Goal: Task Accomplishment & Management: Use online tool/utility

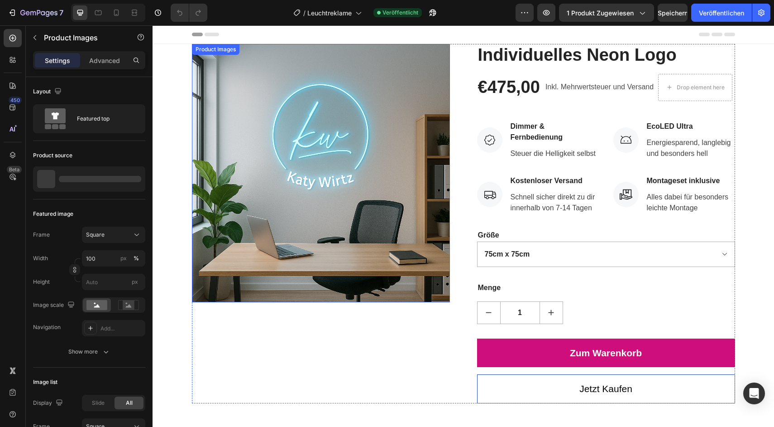
click at [369, 124] on img at bounding box center [321, 173] width 258 height 258
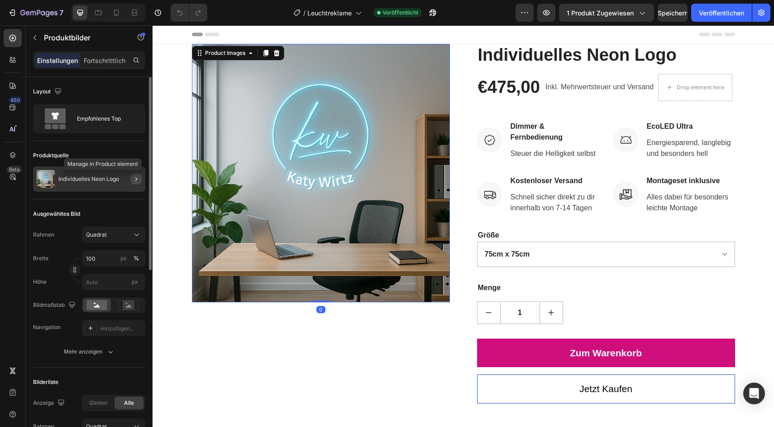
click at [134, 178] on icon "button" at bounding box center [136, 178] width 7 height 7
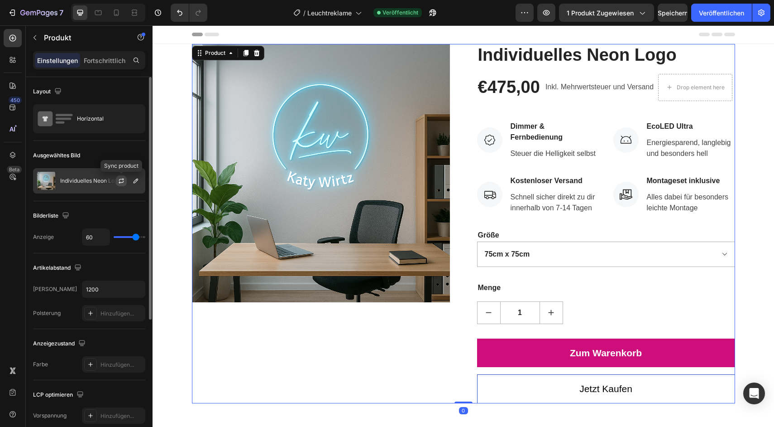
click at [123, 183] on icon "button" at bounding box center [121, 180] width 7 height 7
click at [139, 183] on button "button" at bounding box center [135, 180] width 11 height 11
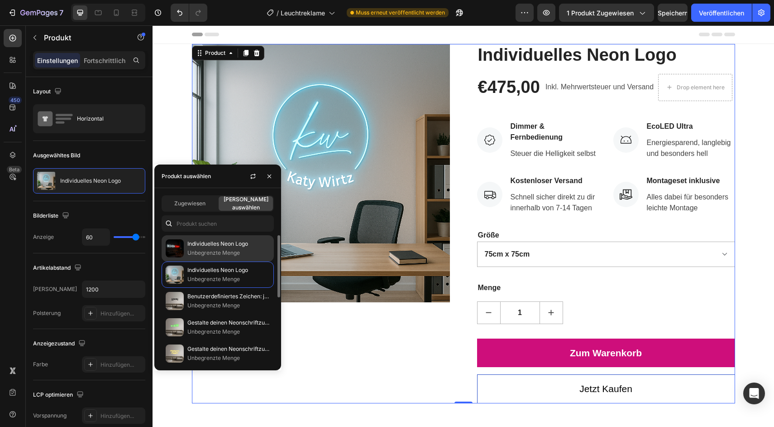
click at [199, 243] on font "Individuelles Neon Logo" at bounding box center [217, 243] width 61 height 7
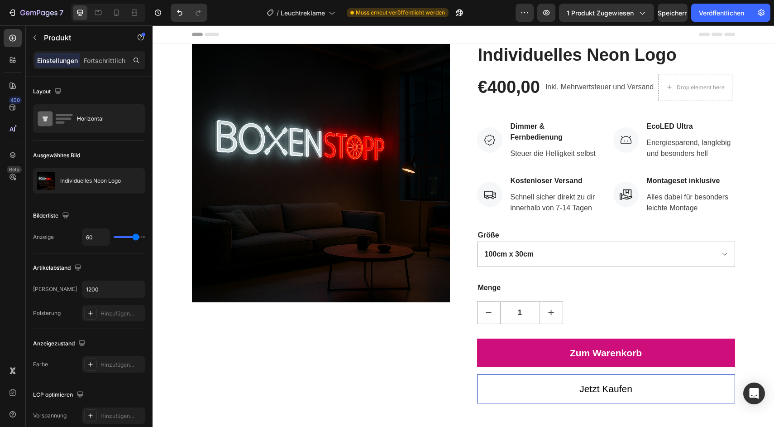
click at [354, 337] on div "Product Images" at bounding box center [321, 223] width 258 height 359
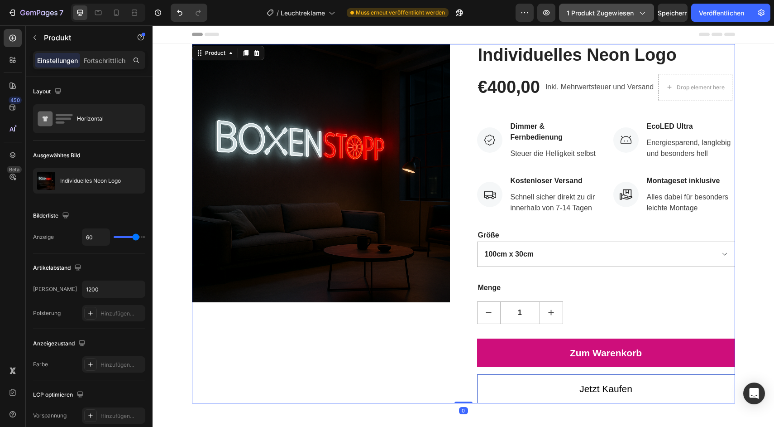
click at [627, 15] on font "1 Produkt zugewiesen" at bounding box center [600, 13] width 67 height 8
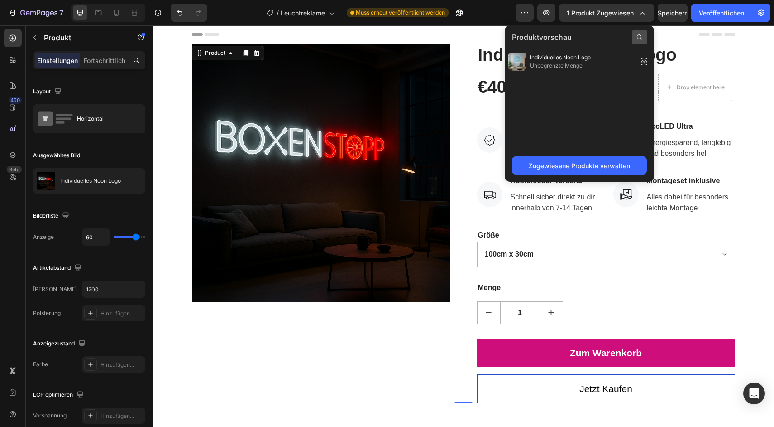
click at [639, 36] on icon at bounding box center [639, 37] width 7 height 7
click at [607, 34] on input "indi" at bounding box center [579, 37] width 135 height 14
type input "indivi"
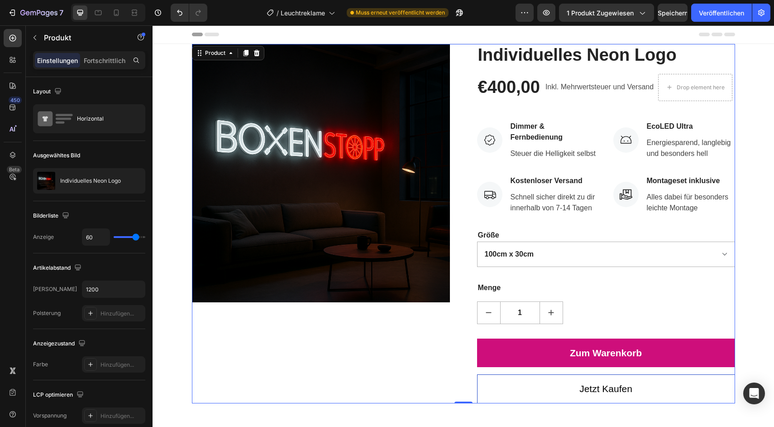
click at [466, 121] on div "Product Images Individuelles Neon Logo (P) Title €400,00 (P) Price (P) Price In…" at bounding box center [463, 223] width 543 height 359
click at [628, 13] on font "1 Produkt zugewiesen" at bounding box center [600, 13] width 67 height 8
click at [484, 105] on div "Individuelles Neon Logo (P) Title €400,00 (P) Price (P) Price Inkl. Mehrwertste…" at bounding box center [606, 223] width 258 height 359
click at [372, 122] on img at bounding box center [321, 173] width 258 height 258
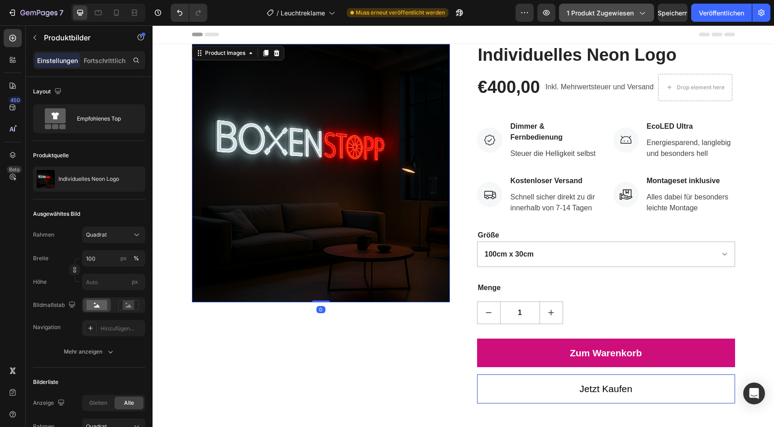
click at [605, 18] on button "1 Produkt zugewiesen" at bounding box center [606, 13] width 95 height 18
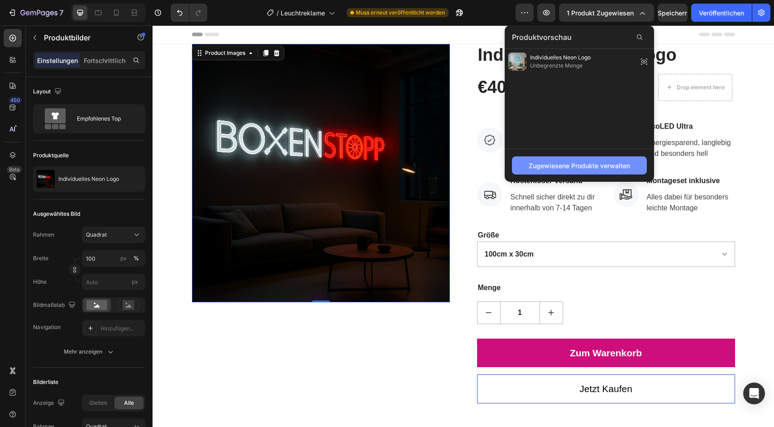
click at [597, 168] on font "Zugewiesene Produkte verwalten" at bounding box center [579, 166] width 101 height 8
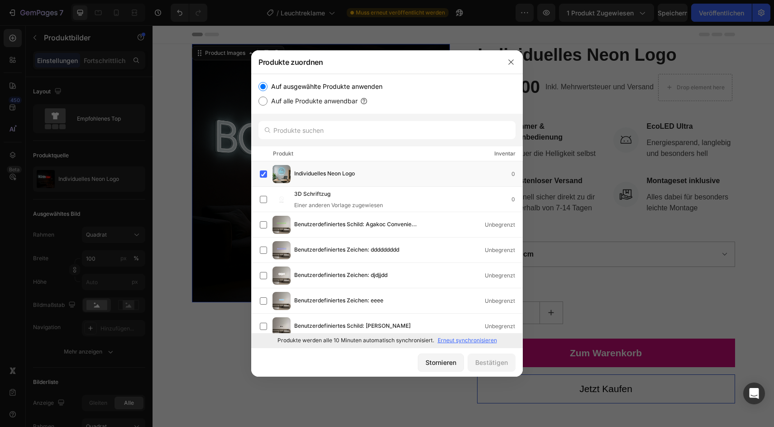
click at [367, 120] on div at bounding box center [387, 130] width 272 height 33
click at [367, 129] on input "text" at bounding box center [387, 130] width 257 height 18
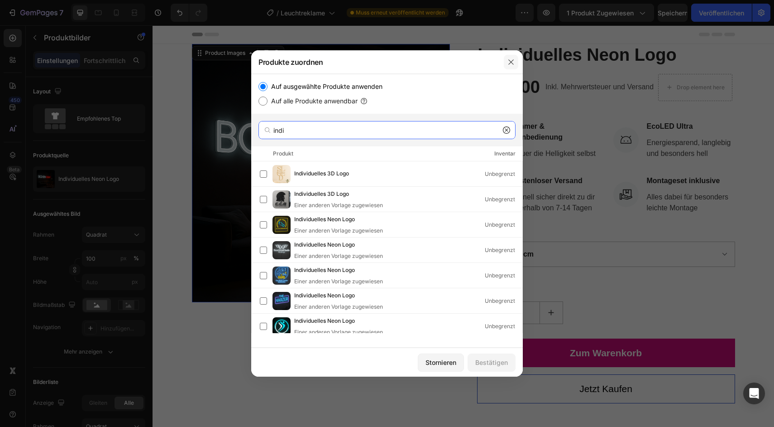
type input "indi"
click at [510, 58] on button "button" at bounding box center [511, 62] width 14 height 14
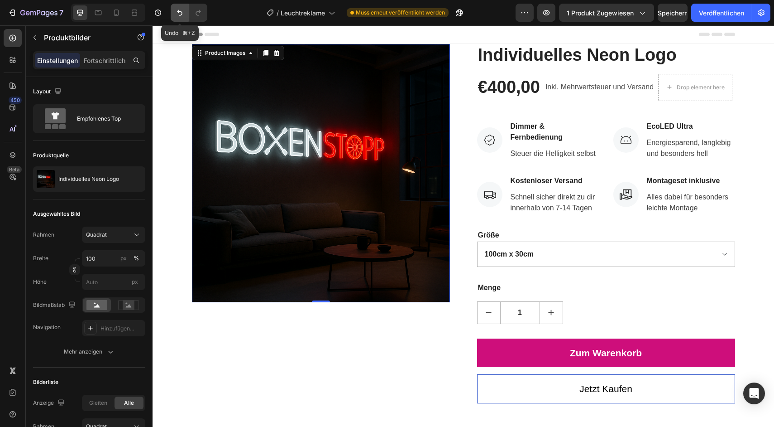
click at [179, 7] on button "Rückgängig/Wiederholen" at bounding box center [180, 13] width 18 height 18
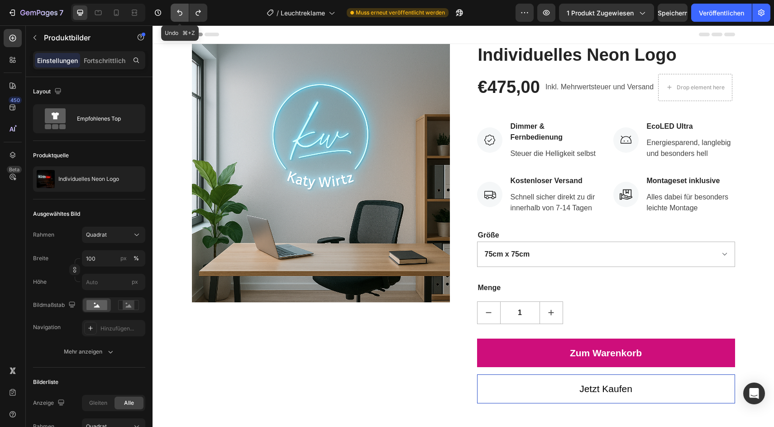
click at [179, 7] on button "Rückgängig/Wiederholen" at bounding box center [180, 13] width 18 height 18
click at [16, 12] on icon "button" at bounding box center [12, 12] width 9 height 9
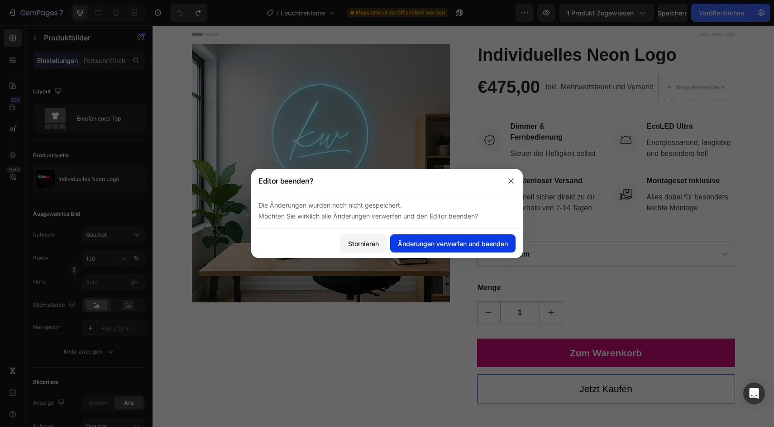
click at [427, 246] on font "Änderungen verwerfen und beenden" at bounding box center [453, 244] width 110 height 8
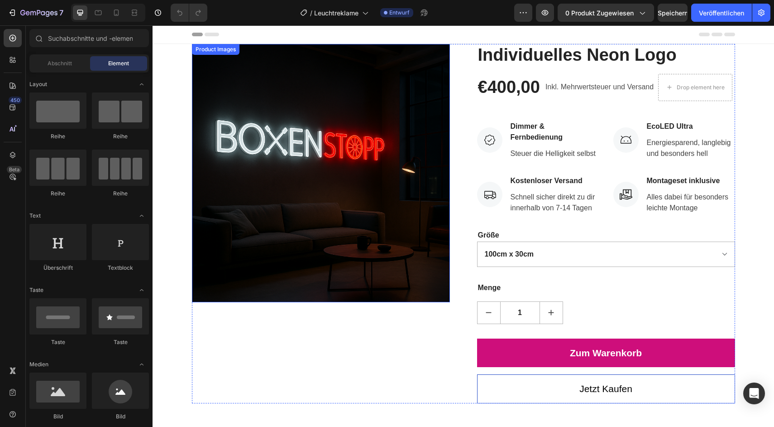
click at [337, 154] on img at bounding box center [321, 173] width 258 height 258
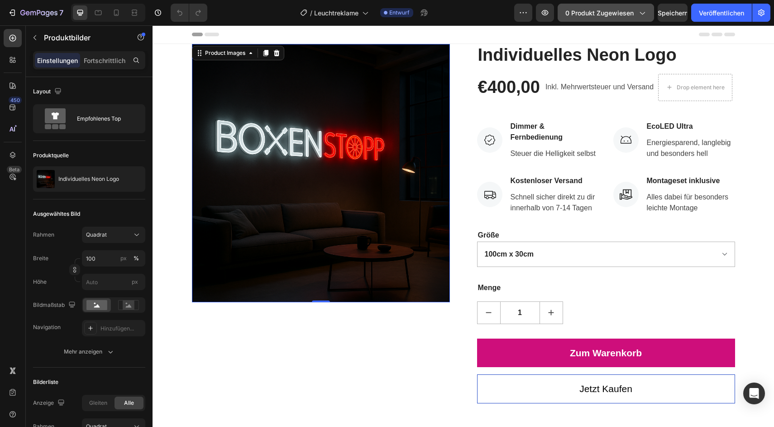
click at [588, 13] on font "0 Produkt zugewiesen" at bounding box center [600, 13] width 68 height 8
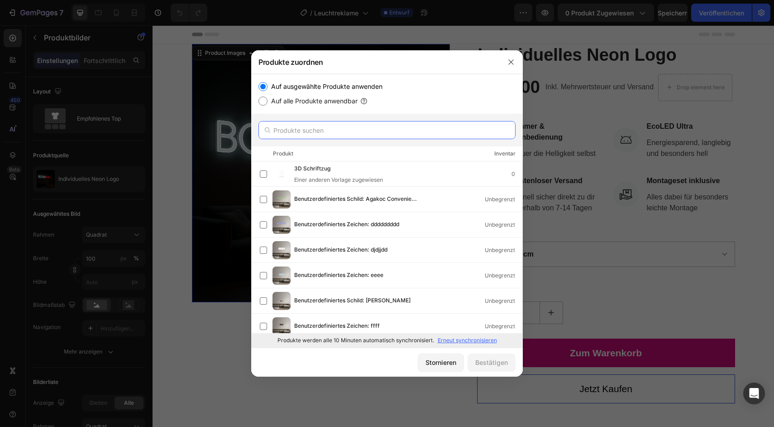
click at [380, 128] on input "text" at bounding box center [387, 130] width 257 height 18
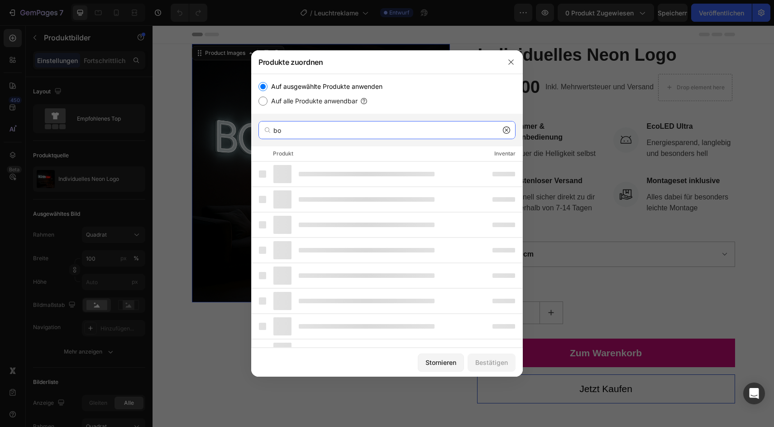
type input "b"
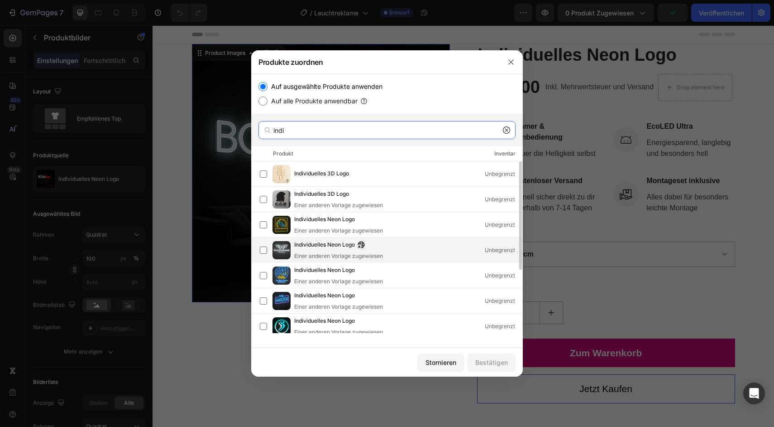
scroll to position [100, 0]
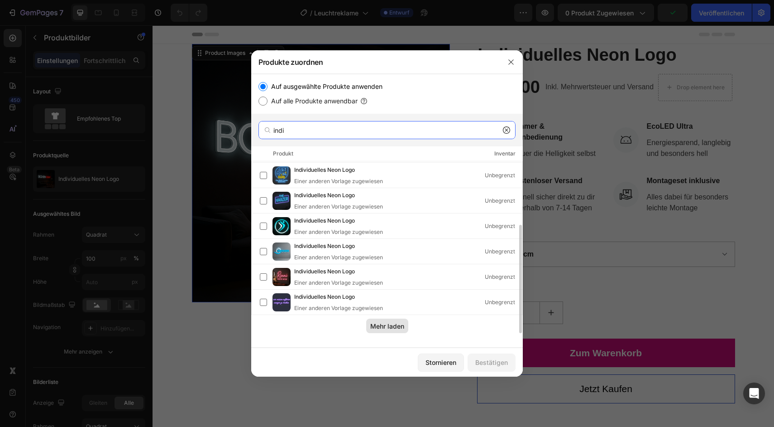
type input "indi"
click at [381, 323] on font "Mehr laden" at bounding box center [387, 326] width 34 height 8
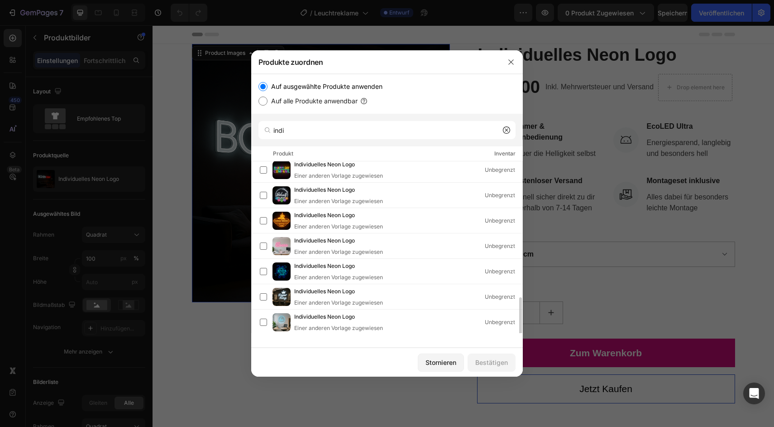
scroll to position [354, 0]
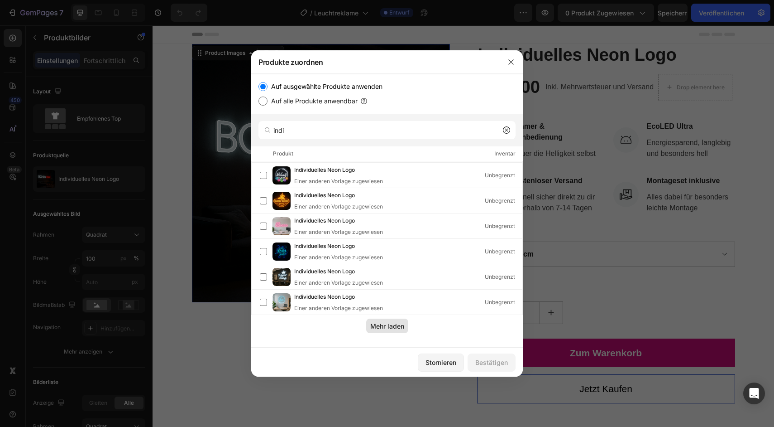
click at [384, 326] on font "Mehr laden" at bounding box center [387, 326] width 34 height 8
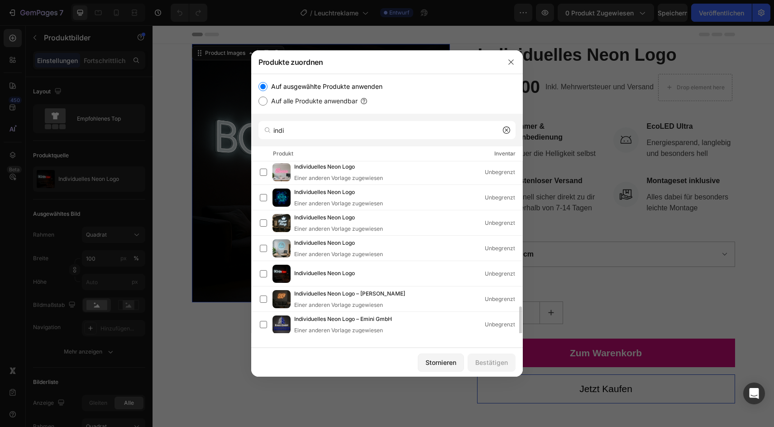
scroll to position [430, 0]
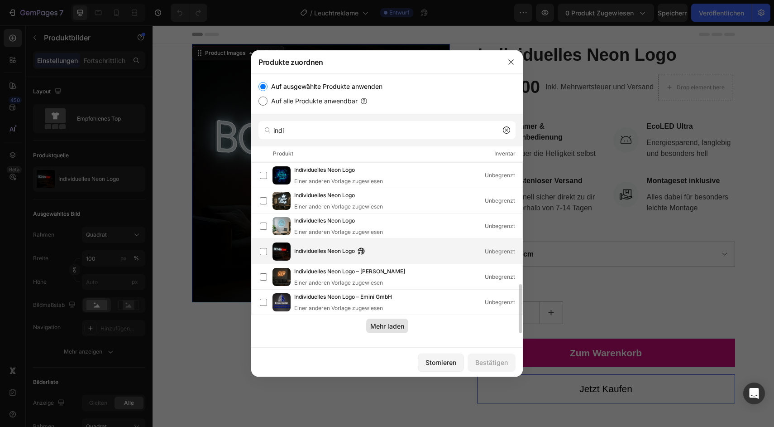
click at [393, 253] on div "Individuelles Neon Logo Unbegrenzt" at bounding box center [408, 251] width 228 height 10
click at [492, 360] on font "Bestätigen" at bounding box center [492, 362] width 33 height 8
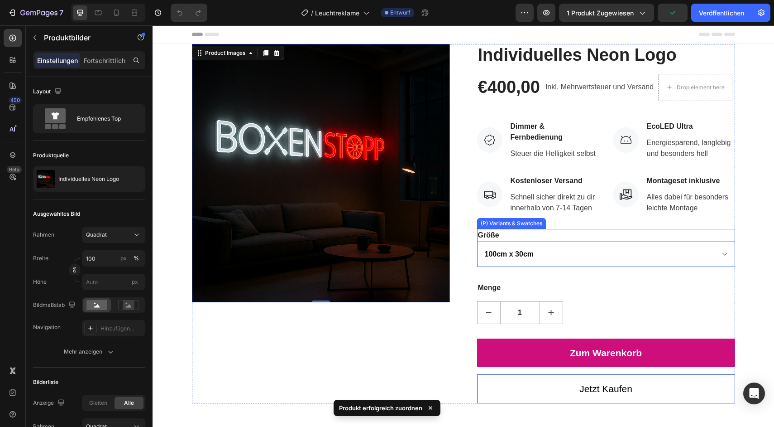
click at [604, 254] on select "100cm x 30cm 75cm x 22cm 150cm x 45cm" at bounding box center [606, 253] width 258 height 25
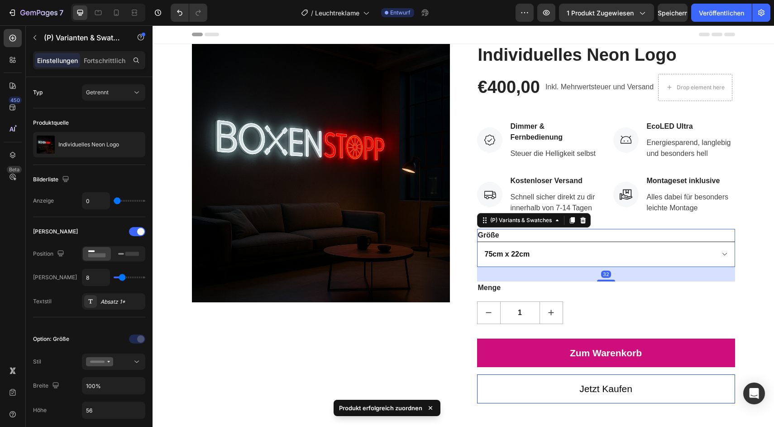
click at [477, 241] on select "100cm x 30cm 75cm x 22cm 150cm x 45cm" at bounding box center [606, 253] width 258 height 25
click at [596, 255] on select "100cm x 30cm 75cm x 22cm 150cm x 45cm" at bounding box center [606, 253] width 258 height 25
click at [477, 241] on select "100cm x 30cm 75cm x 22cm 150cm x 45cm" at bounding box center [606, 253] width 258 height 25
click at [588, 264] on select "100cm x 30cm 75cm x 22cm 150cm x 45cm" at bounding box center [606, 253] width 258 height 25
click at [477, 241] on select "100cm x 30cm 75cm x 22cm 150cm x 45cm" at bounding box center [606, 253] width 258 height 25
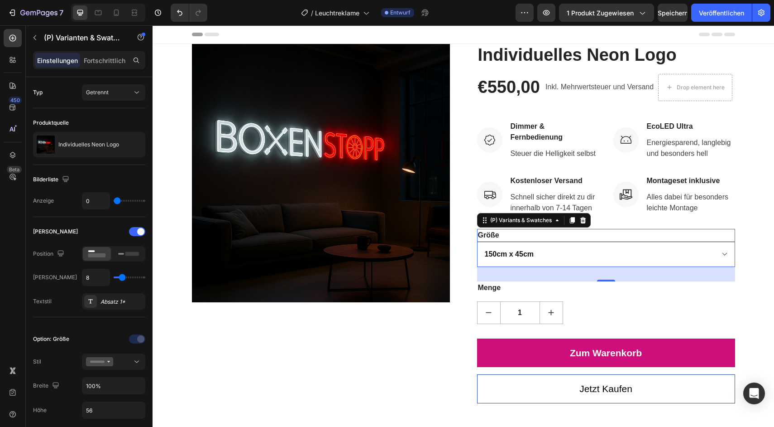
select select "100cm x 30cm"
click at [721, 16] on font "Veröffentlichen" at bounding box center [721, 13] width 45 height 8
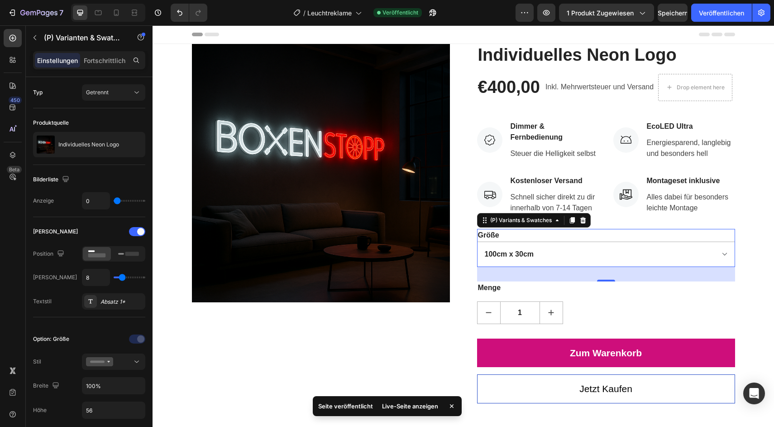
click at [399, 405] on font "Live-Seite anzeigen" at bounding box center [410, 405] width 56 height 7
